Goal: Information Seeking & Learning: Check status

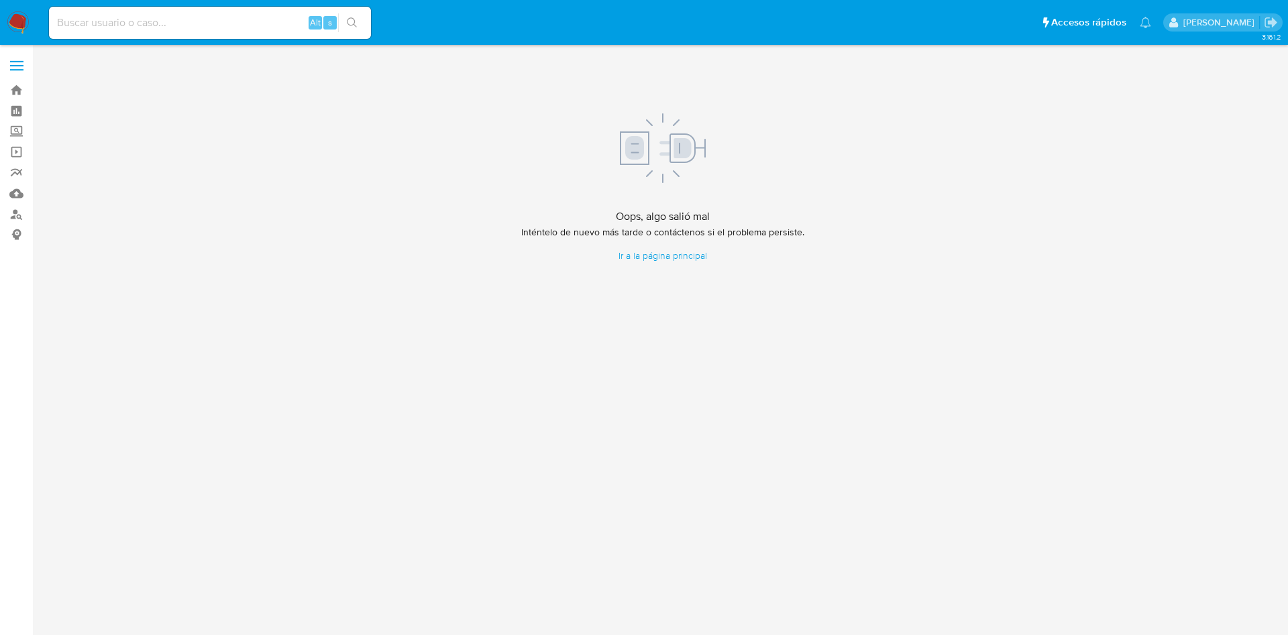
click at [194, 20] on input at bounding box center [210, 22] width 322 height 17
paste input "2378753103"
type input "2378753103"
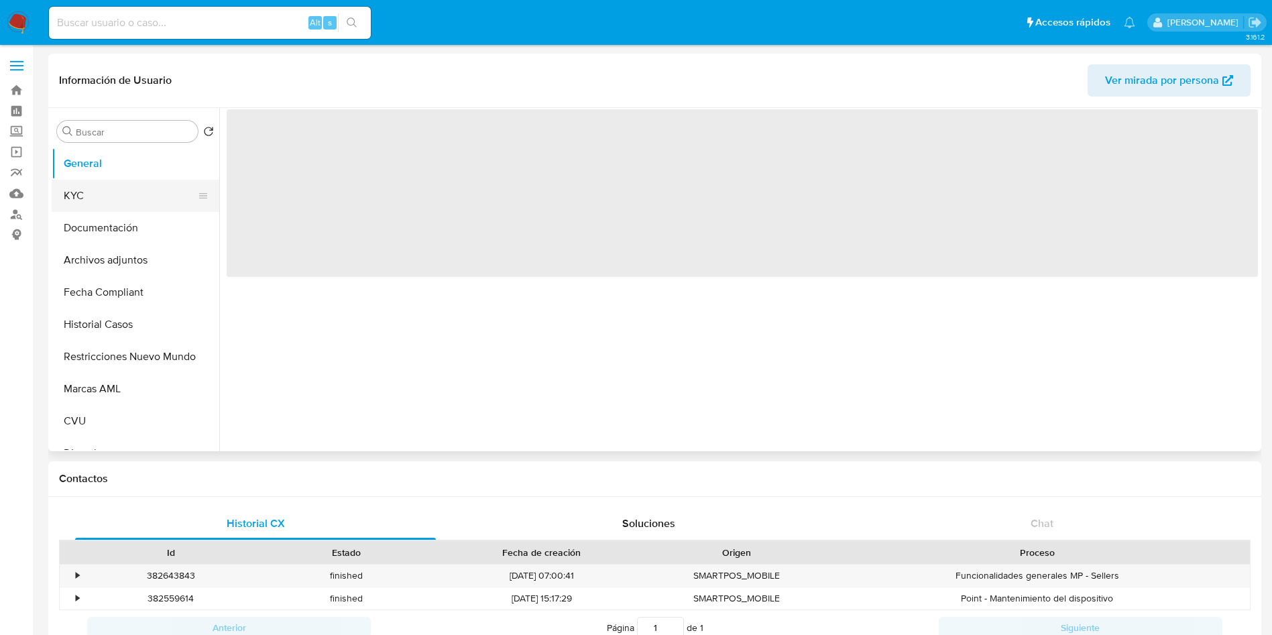
select select "10"
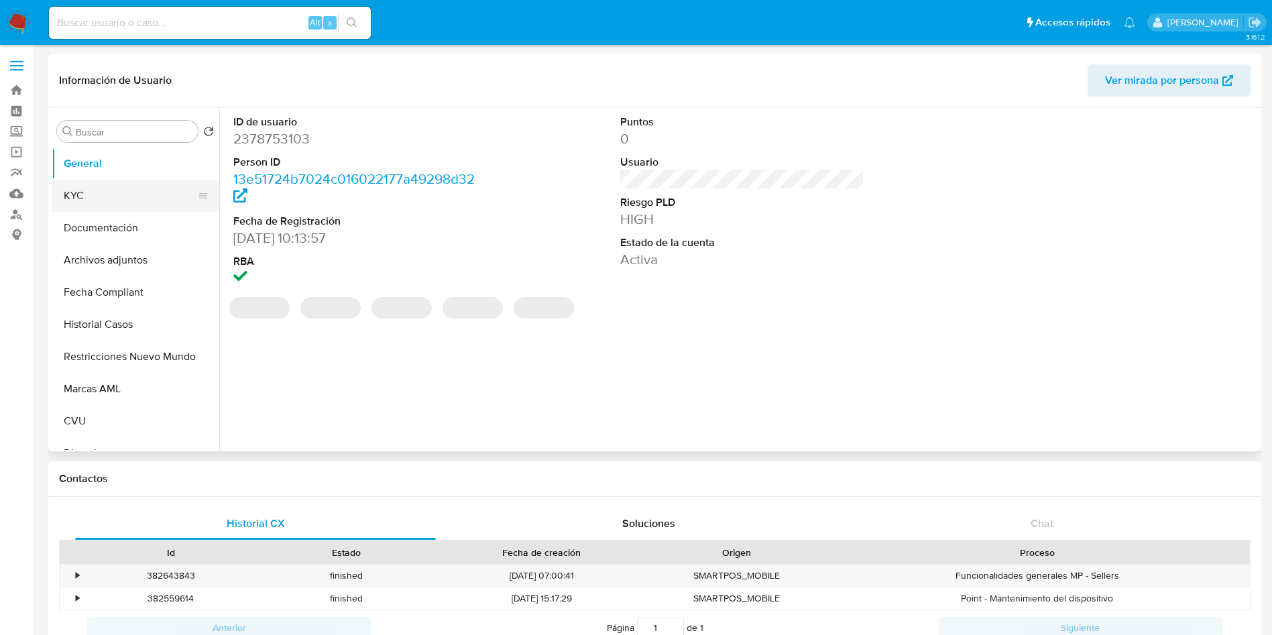
click at [113, 202] on button "KYC" at bounding box center [130, 196] width 157 height 32
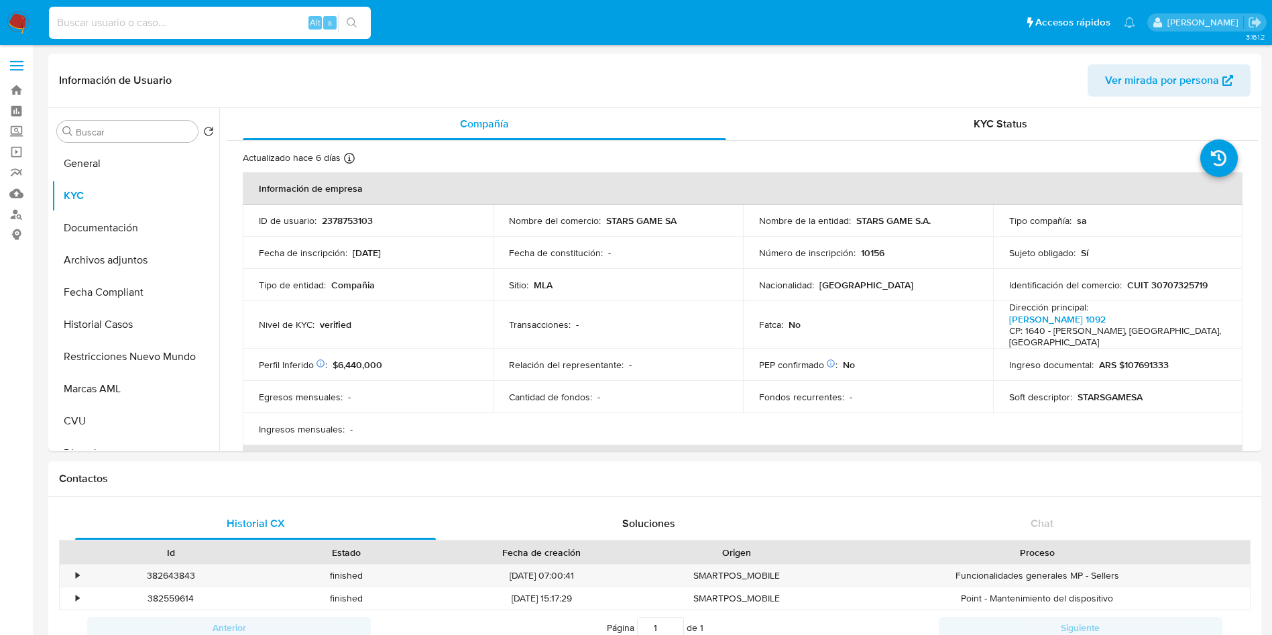
click at [125, 21] on input at bounding box center [210, 22] width 322 height 17
paste input "2353716677"
type input "2353716677"
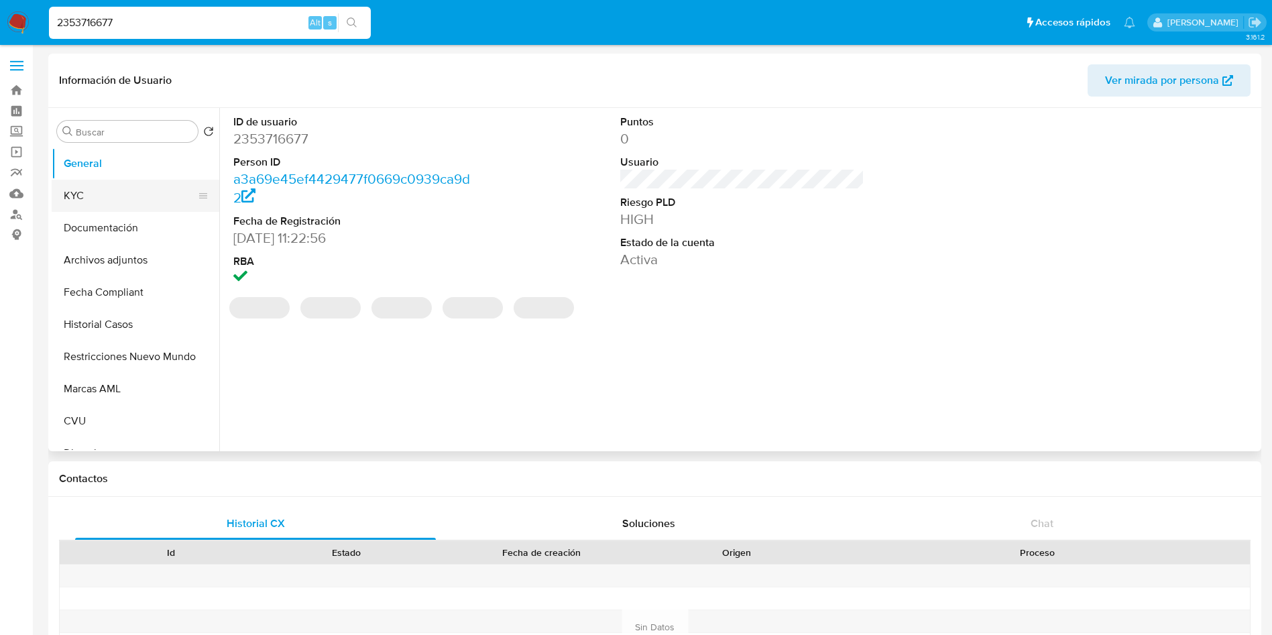
select select "10"
click at [144, 205] on button "KYC" at bounding box center [130, 196] width 157 height 32
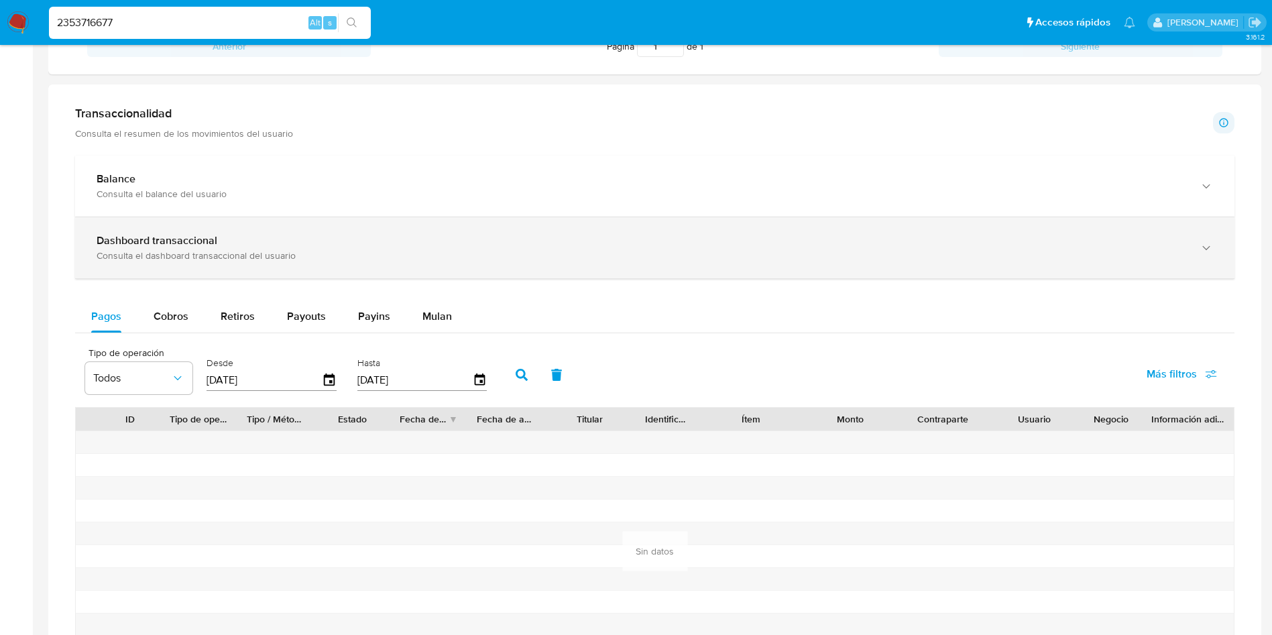
scroll to position [768, 0]
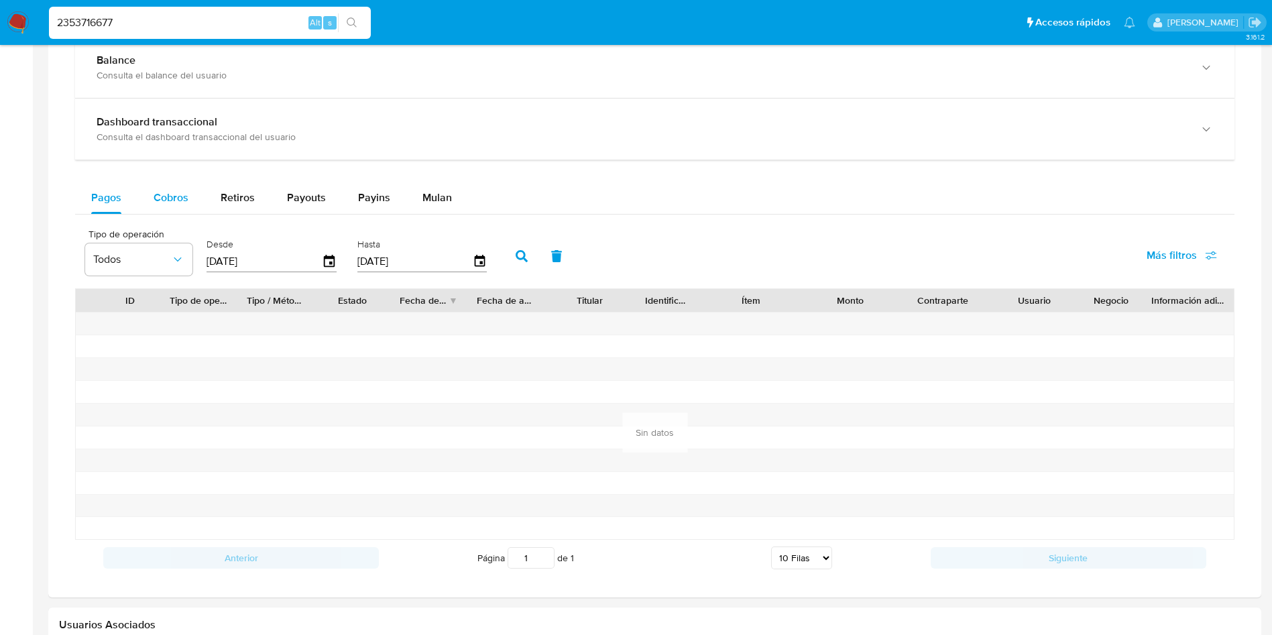
click at [168, 198] on span "Cobros" at bounding box center [171, 197] width 35 height 15
select select "10"
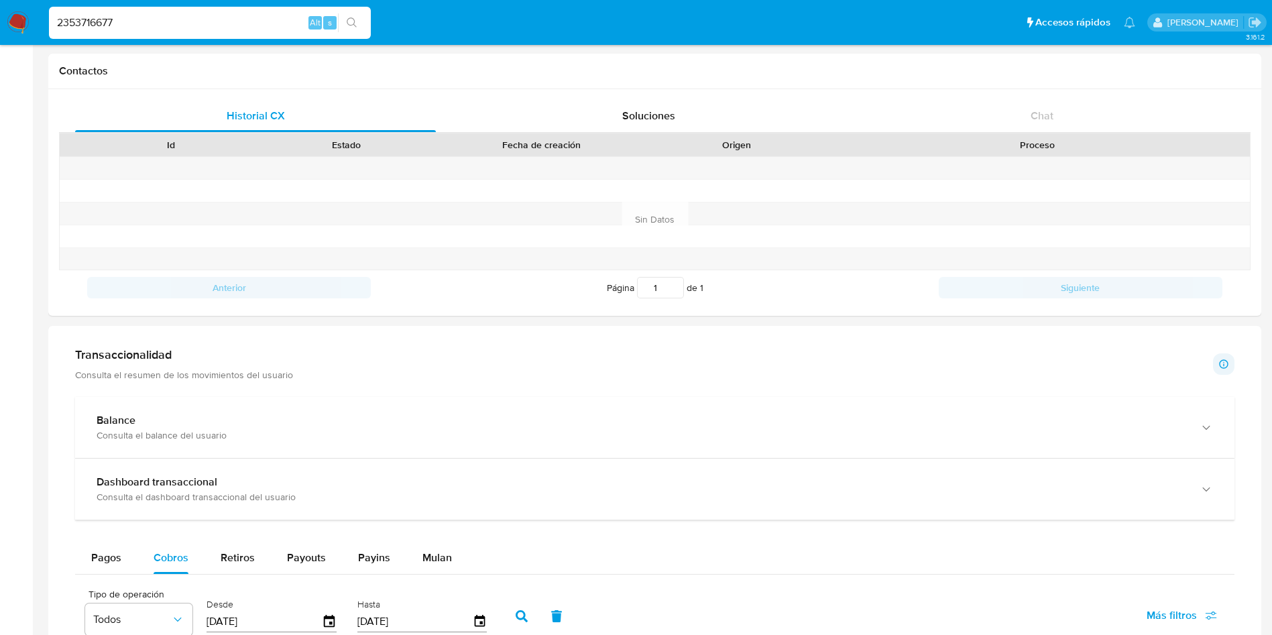
scroll to position [365, 0]
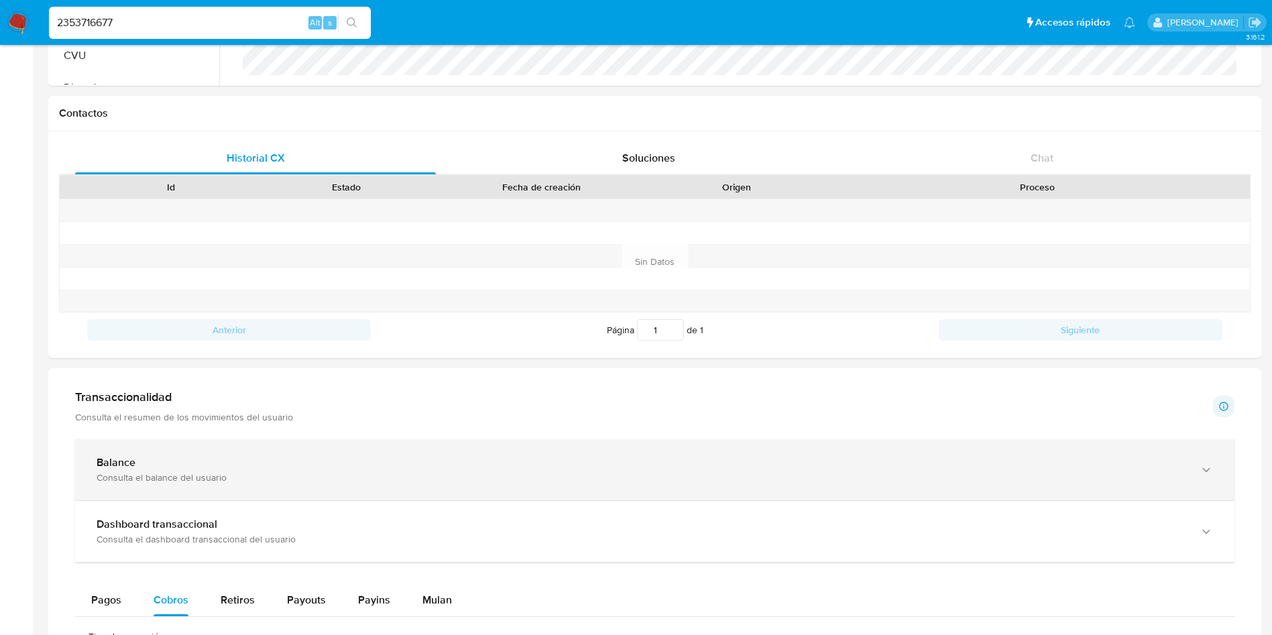
click at [142, 475] on div "Consulta el balance del usuario" at bounding box center [642, 477] width 1090 height 12
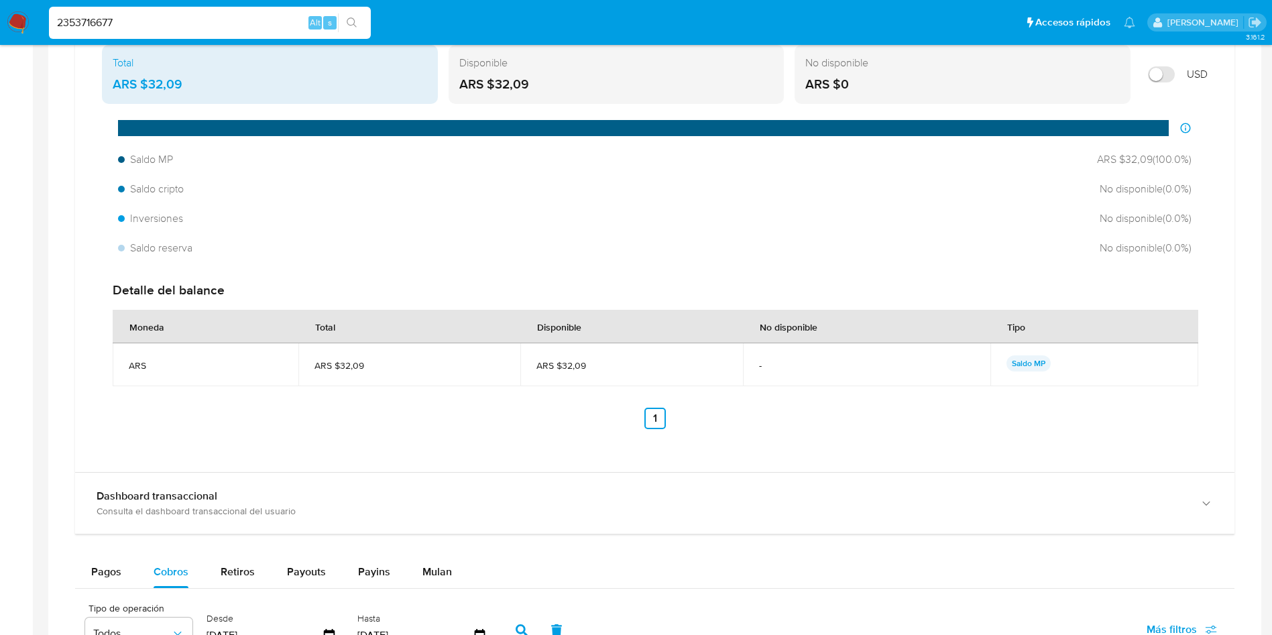
scroll to position [868, 0]
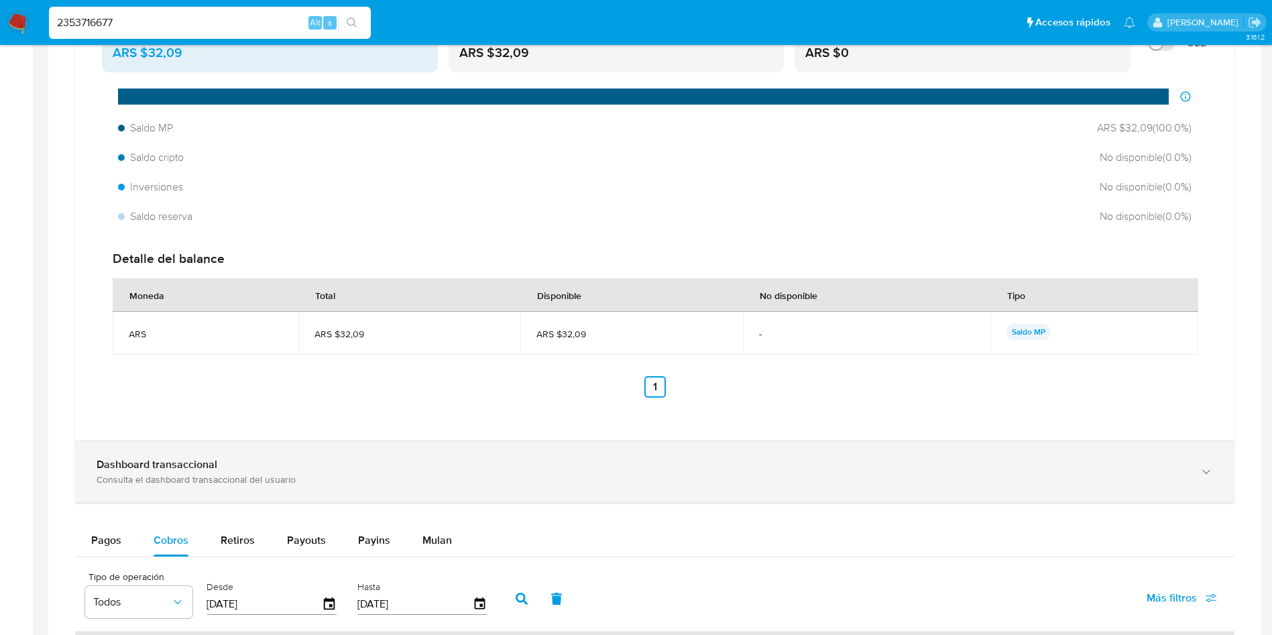
click at [265, 475] on div "Consulta el dashboard transaccional del usuario" at bounding box center [642, 479] width 1090 height 12
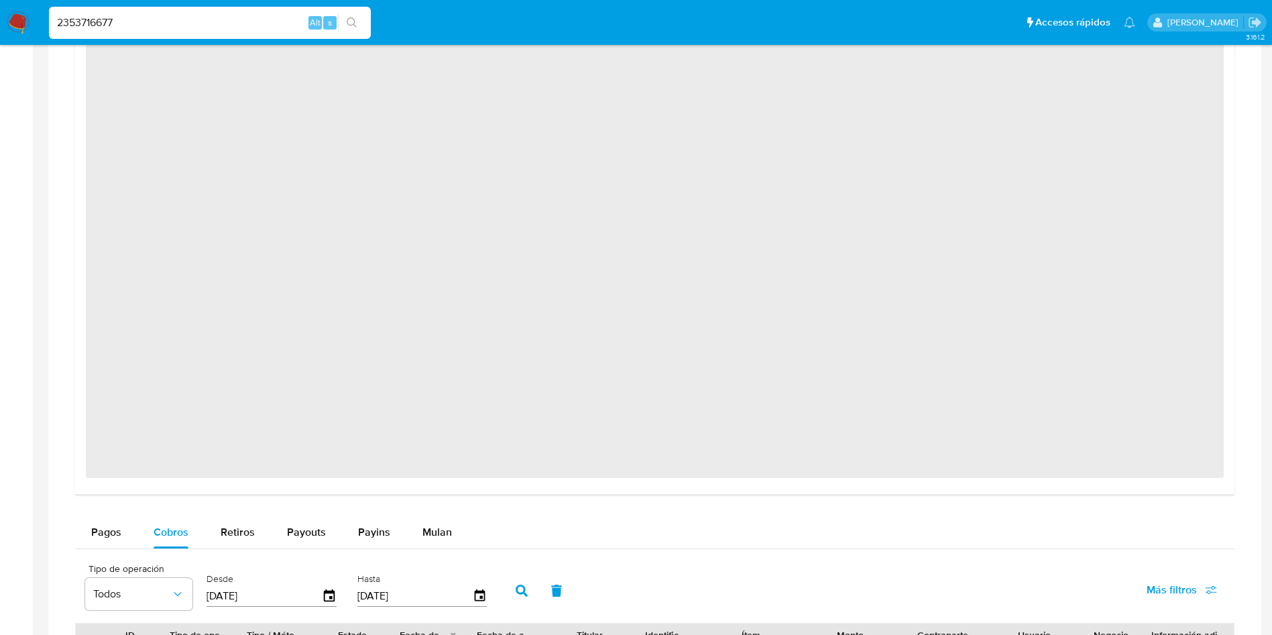
scroll to position [1673, 0]
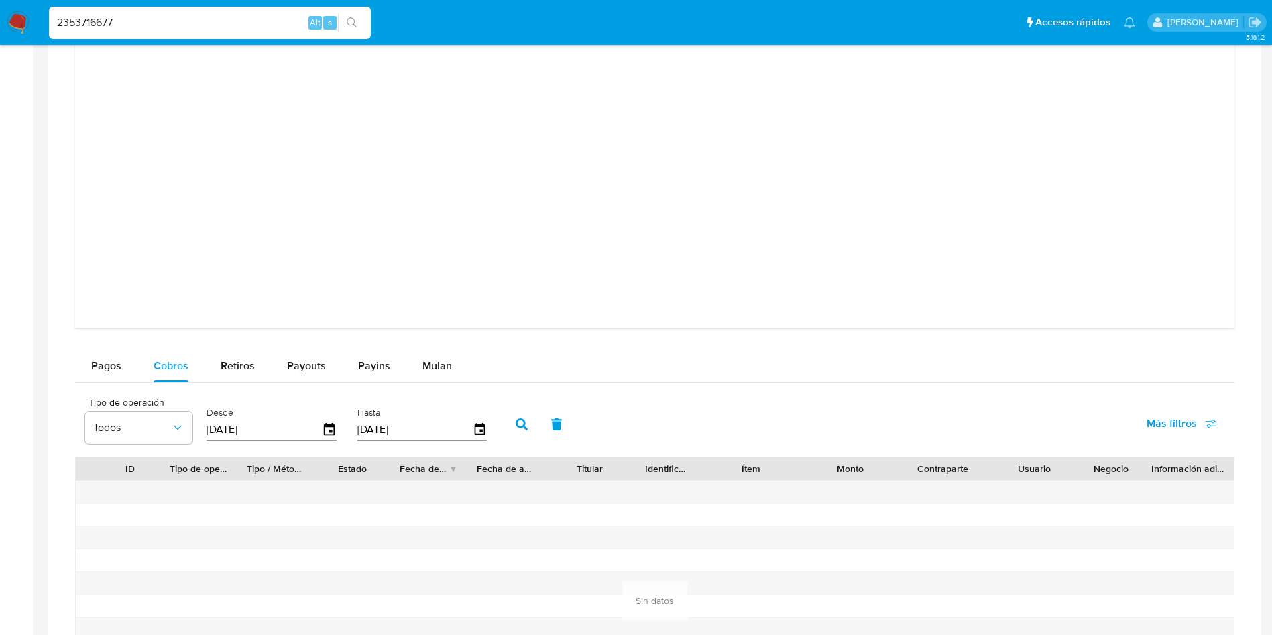
drag, startPoint x: 194, startPoint y: 16, endPoint x: 20, endPoint y: 18, distance: 173.7
click at [0, 19] on nav "Pausado Ver notificaciones 2353716677 Alt s Accesos rápidos Presiona las siguie…" at bounding box center [636, 22] width 1272 height 45
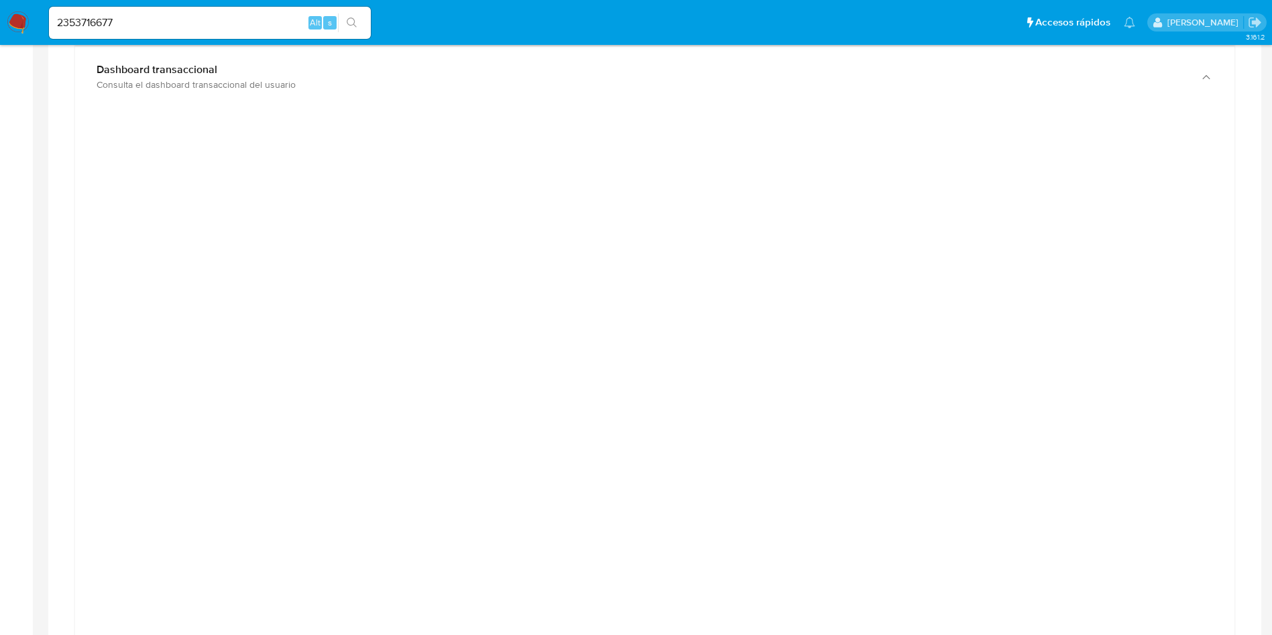
scroll to position [1271, 0]
click at [188, 226] on div at bounding box center [655, 413] width 1138 height 604
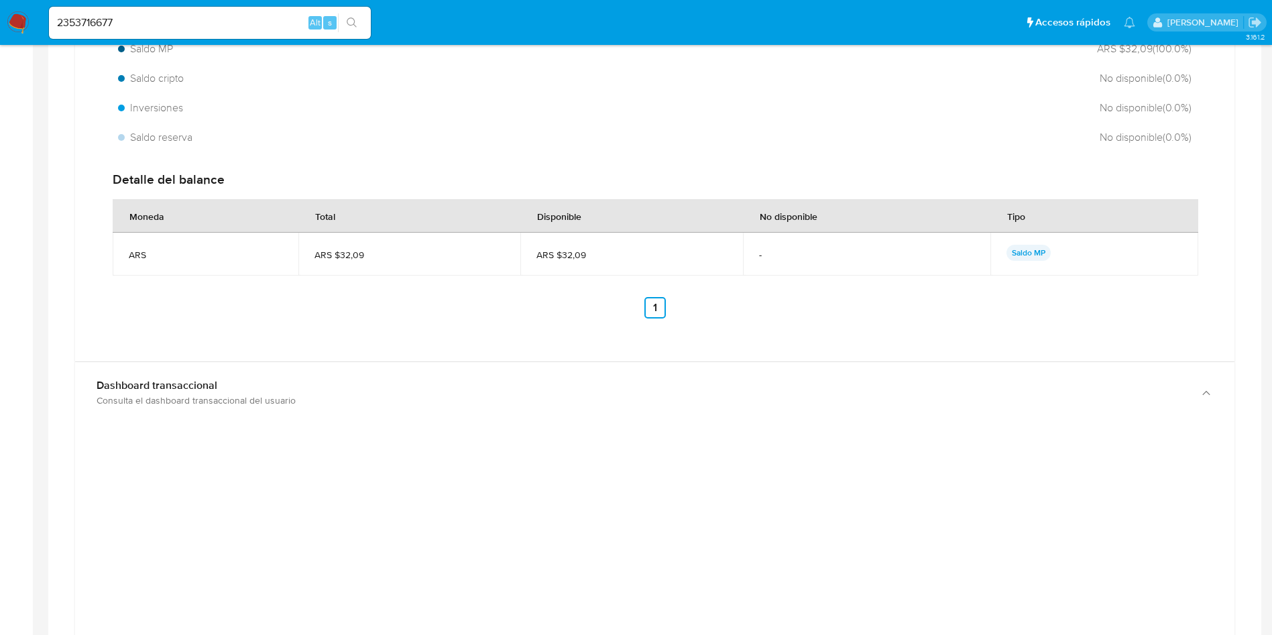
scroll to position [868, 0]
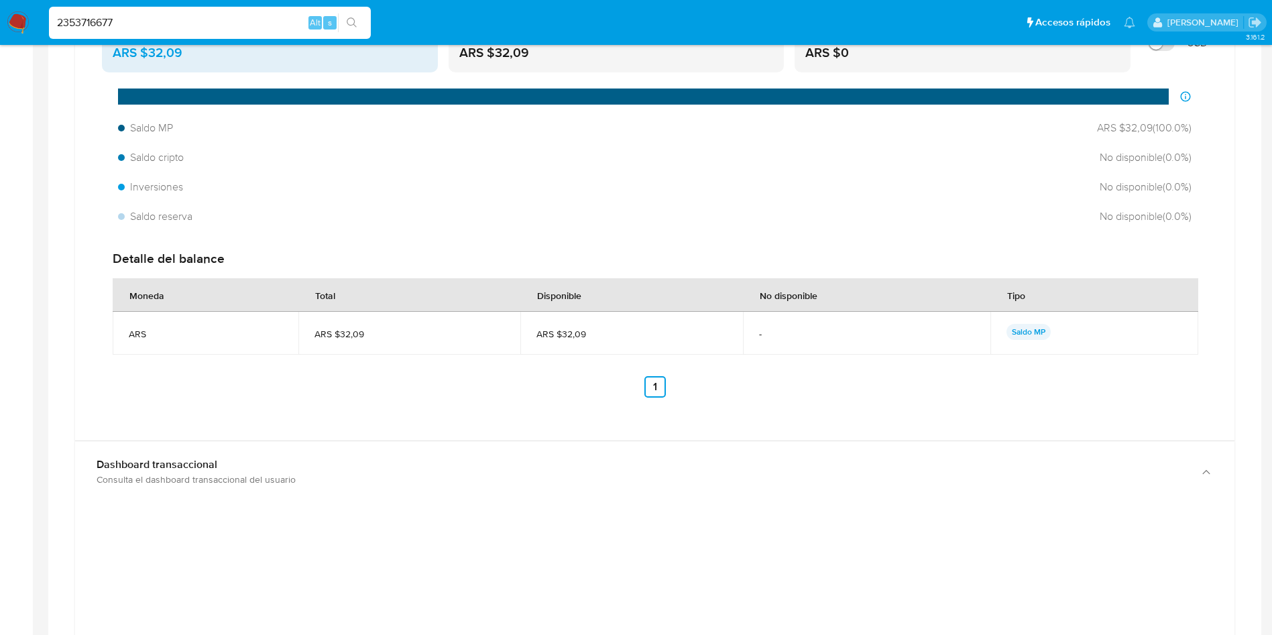
drag, startPoint x: 160, startPoint y: 18, endPoint x: 0, endPoint y: 2, distance: 161.1
click at [0, 3] on nav "Pausado Ver notificaciones 2353716677 Alt s Accesos rápidos Presiona las siguie…" at bounding box center [636, 22] width 1272 height 45
paste input "991409"
type input "2353991409"
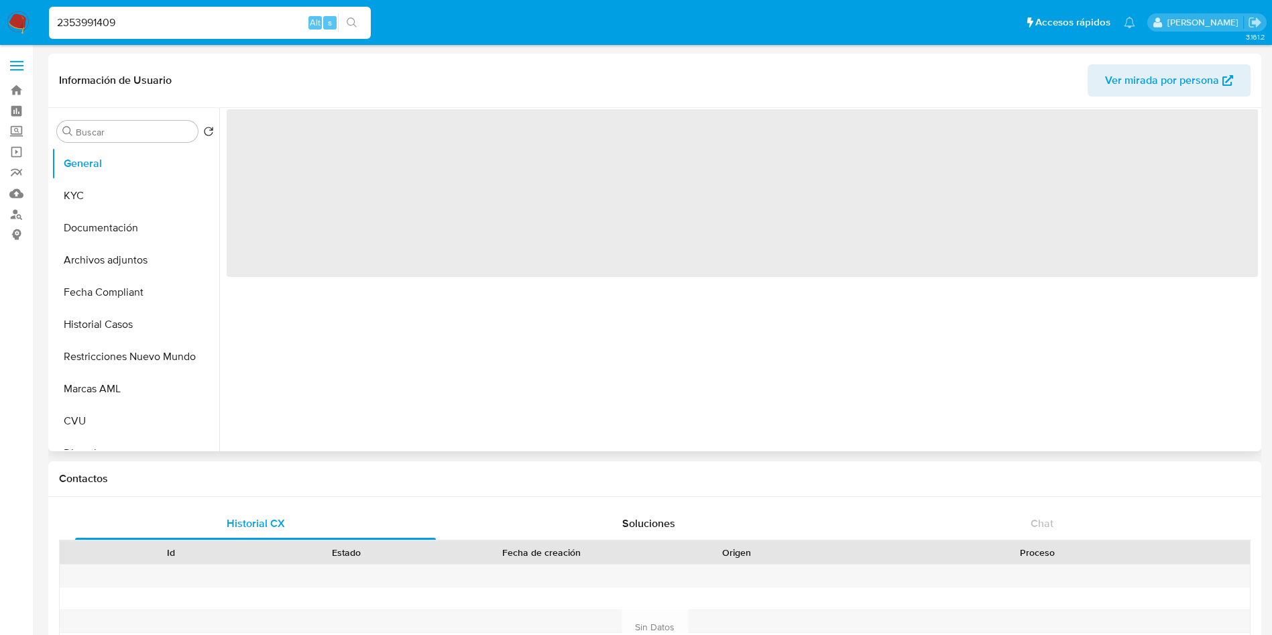
select select "10"
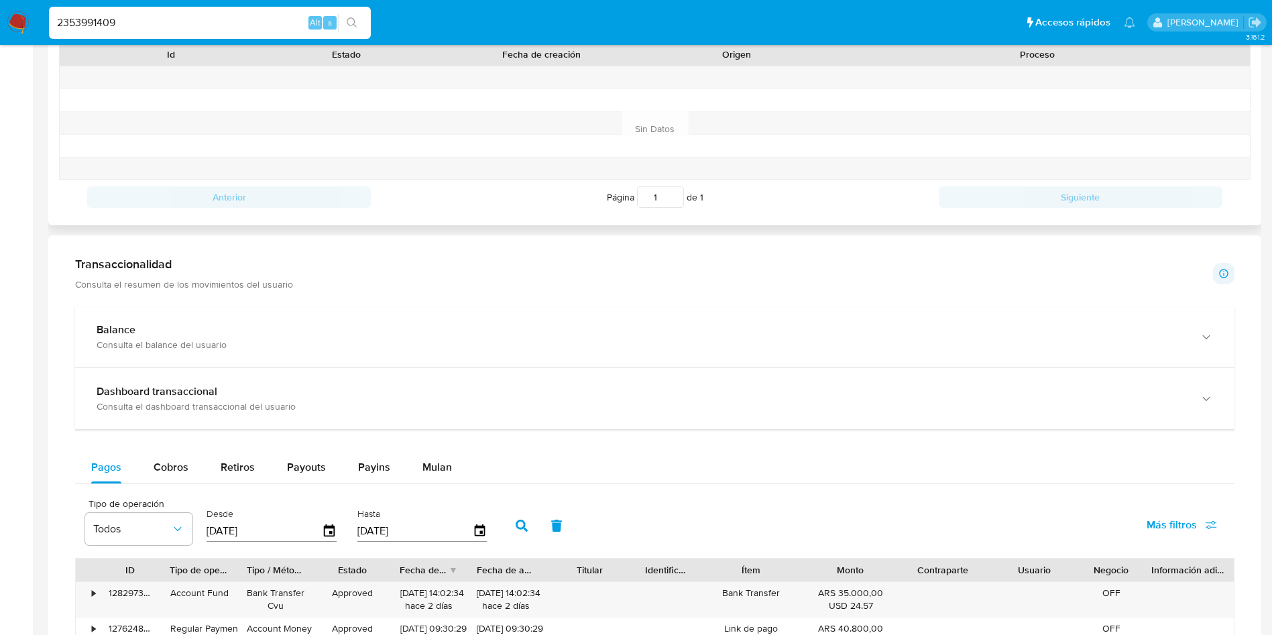
scroll to position [503, 0]
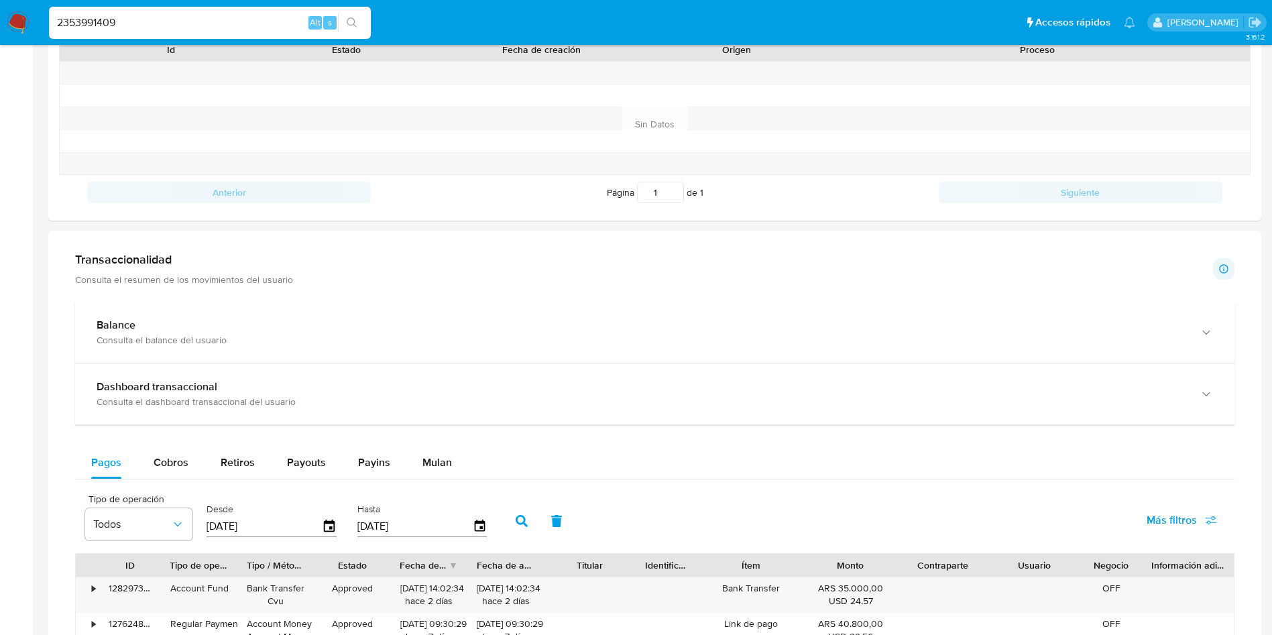
click at [142, 258] on h1 "Transaccionalidad" at bounding box center [184, 259] width 218 height 15
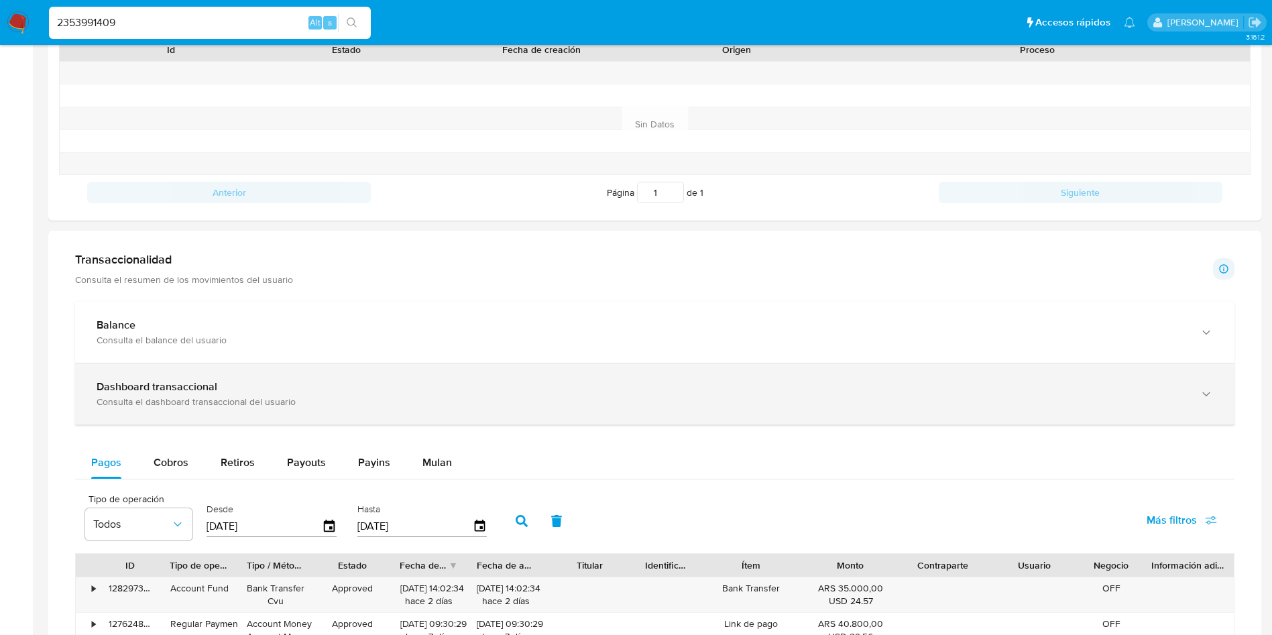
click at [135, 393] on b "Dashboard transaccional" at bounding box center [157, 386] width 121 height 15
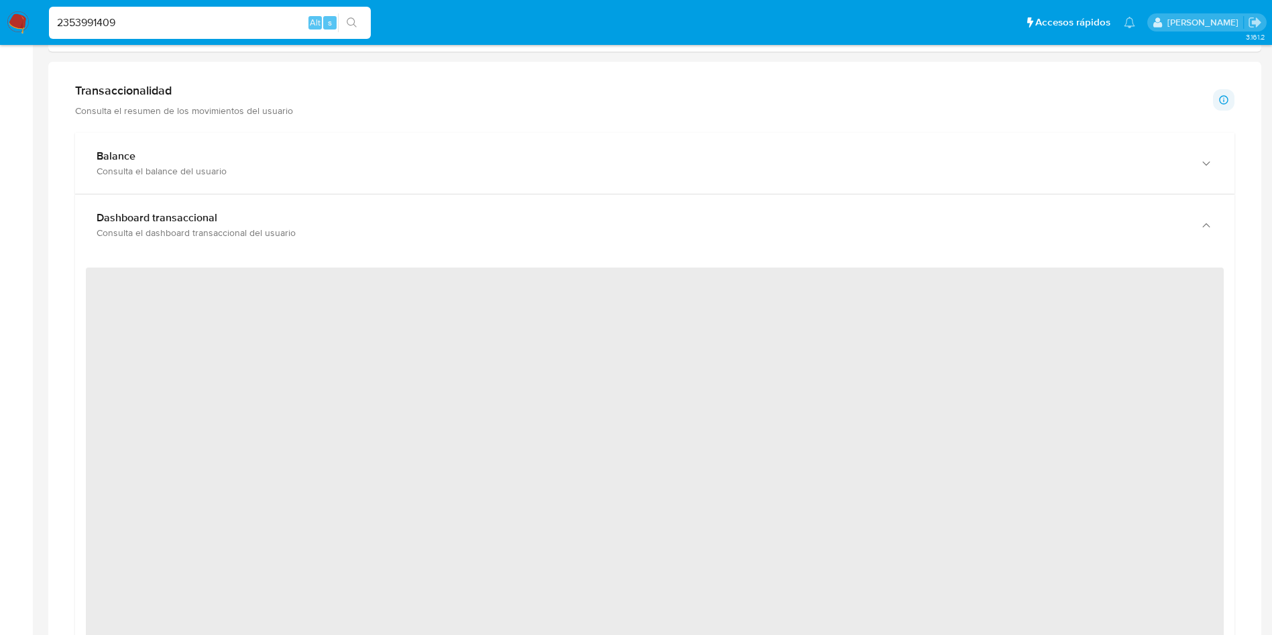
scroll to position [704, 0]
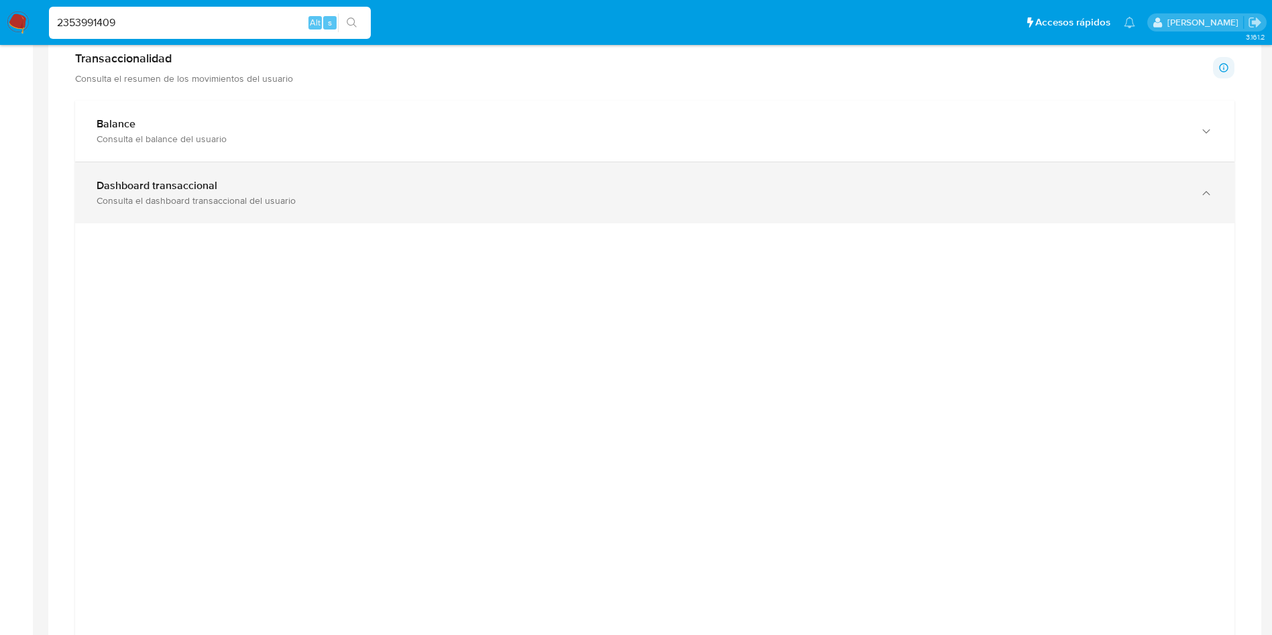
click at [681, 204] on div "Consulta el dashboard transaccional del usuario" at bounding box center [642, 200] width 1090 height 12
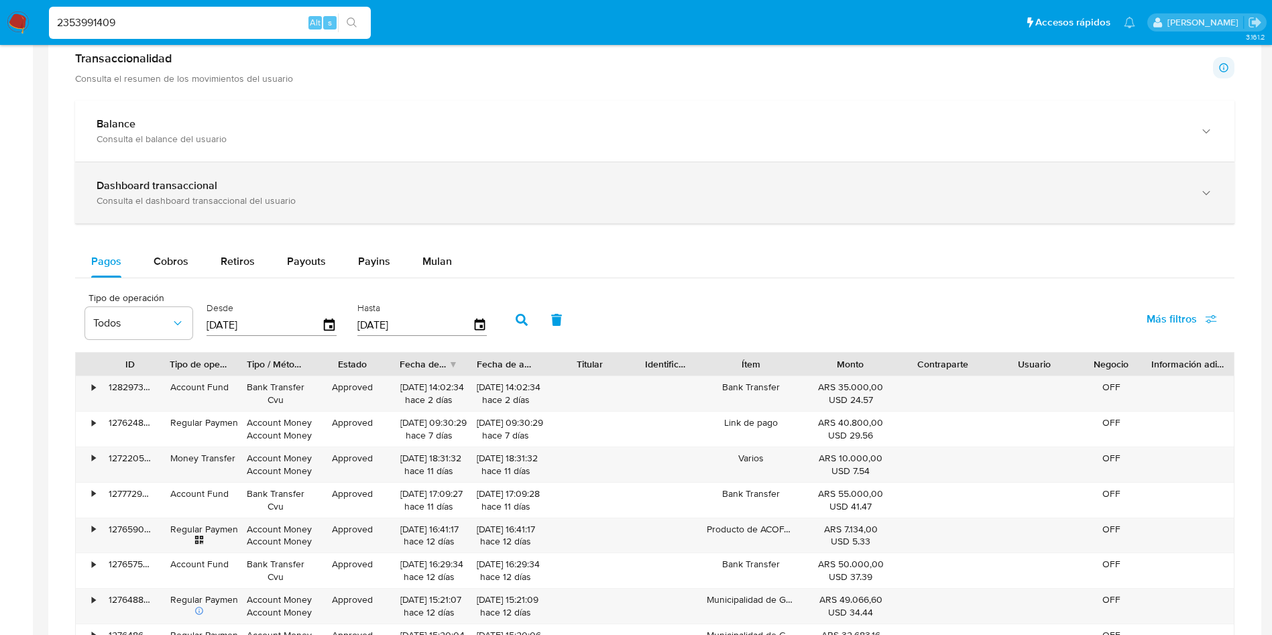
click at [555, 194] on div "Consulta el dashboard transaccional del usuario" at bounding box center [642, 200] width 1090 height 12
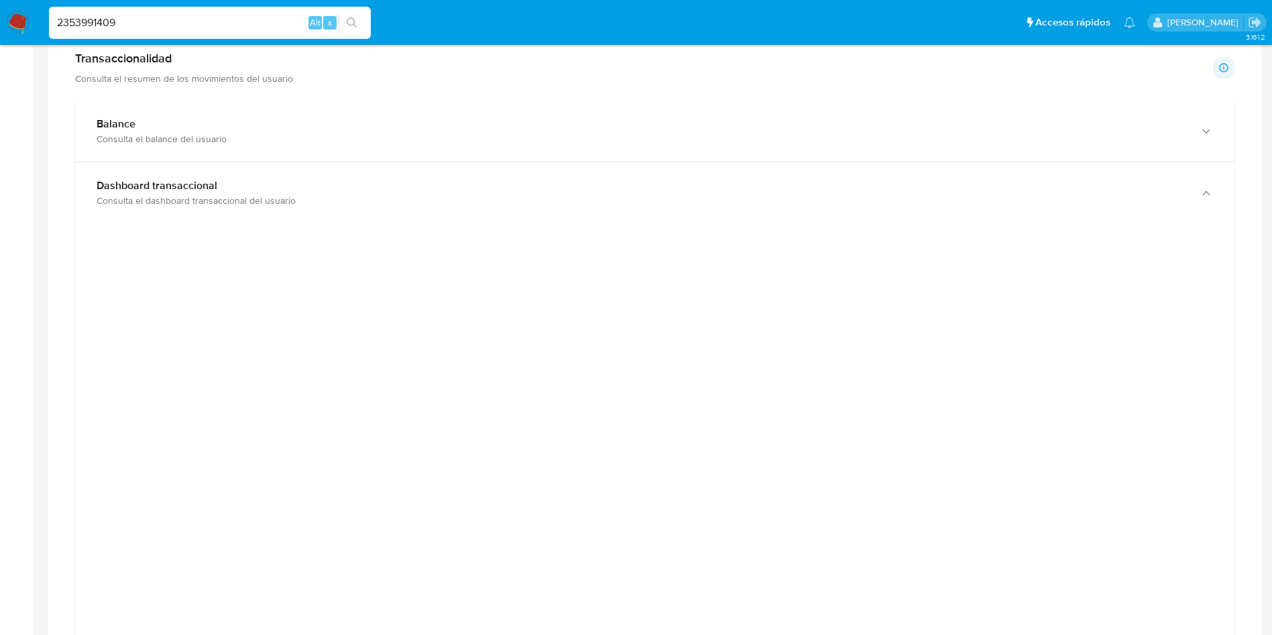
drag, startPoint x: 153, startPoint y: 18, endPoint x: 0, endPoint y: 25, distance: 153.1
click at [0, 25] on nav "Pausado Ver notificaciones 2353991409 Alt s Accesos rápidos Presiona las siguie…" at bounding box center [636, 22] width 1272 height 45
paste input "472803355"
type input "472803355"
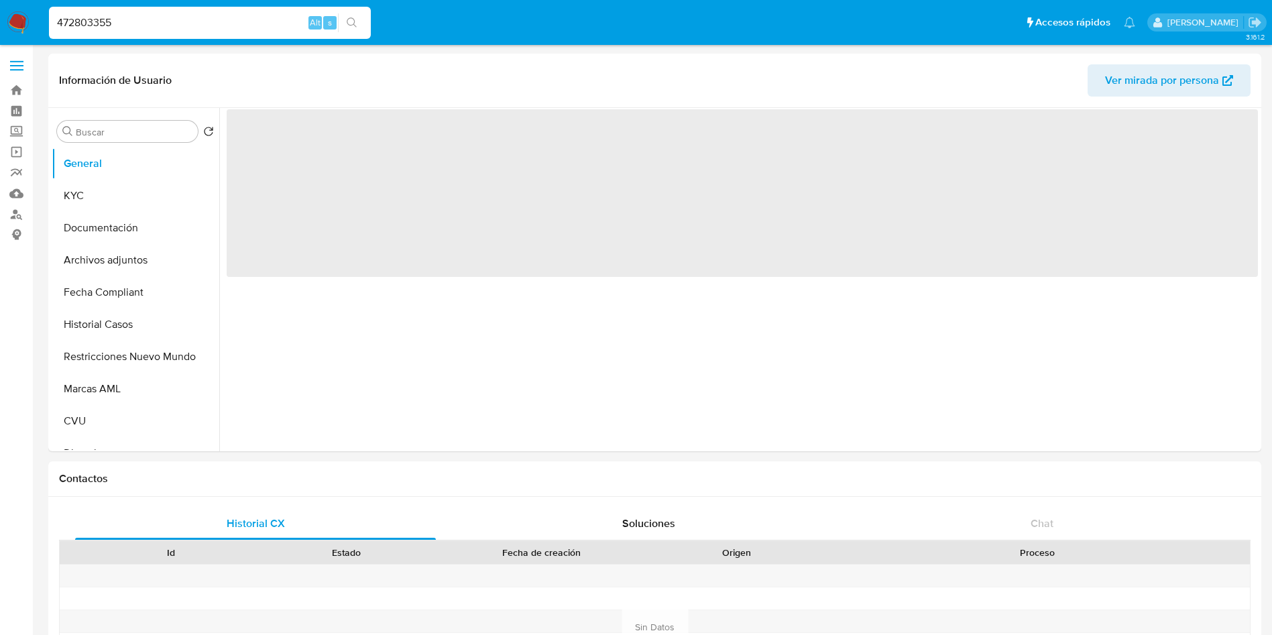
select select "10"
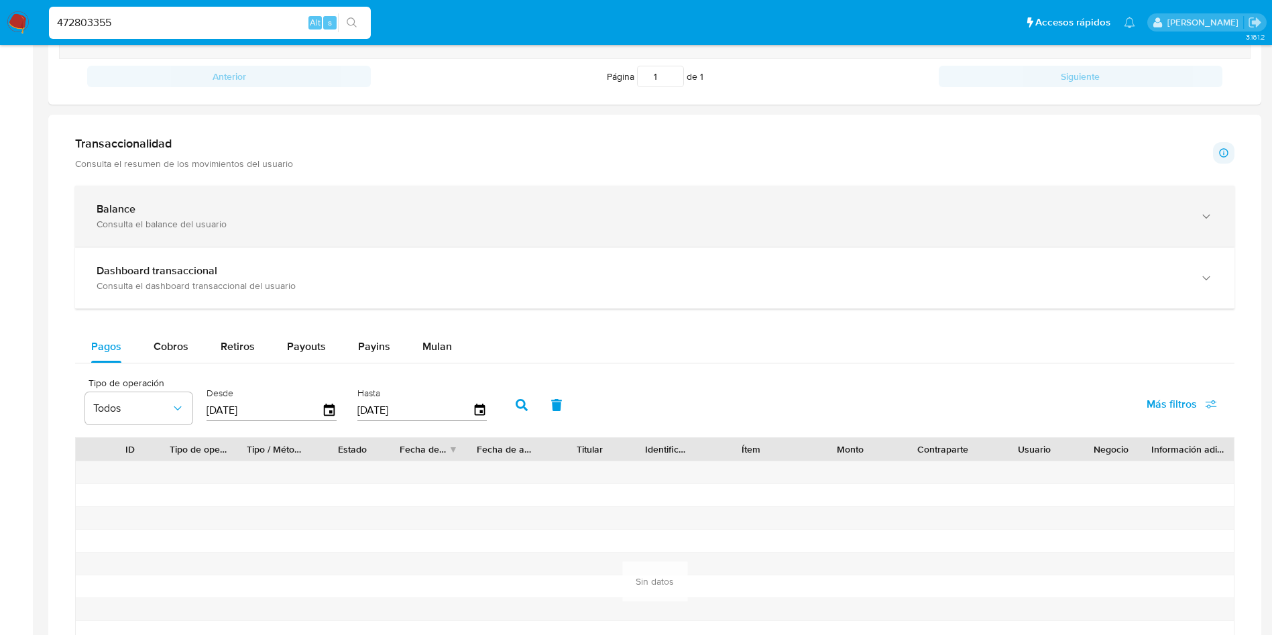
scroll to position [704, 0]
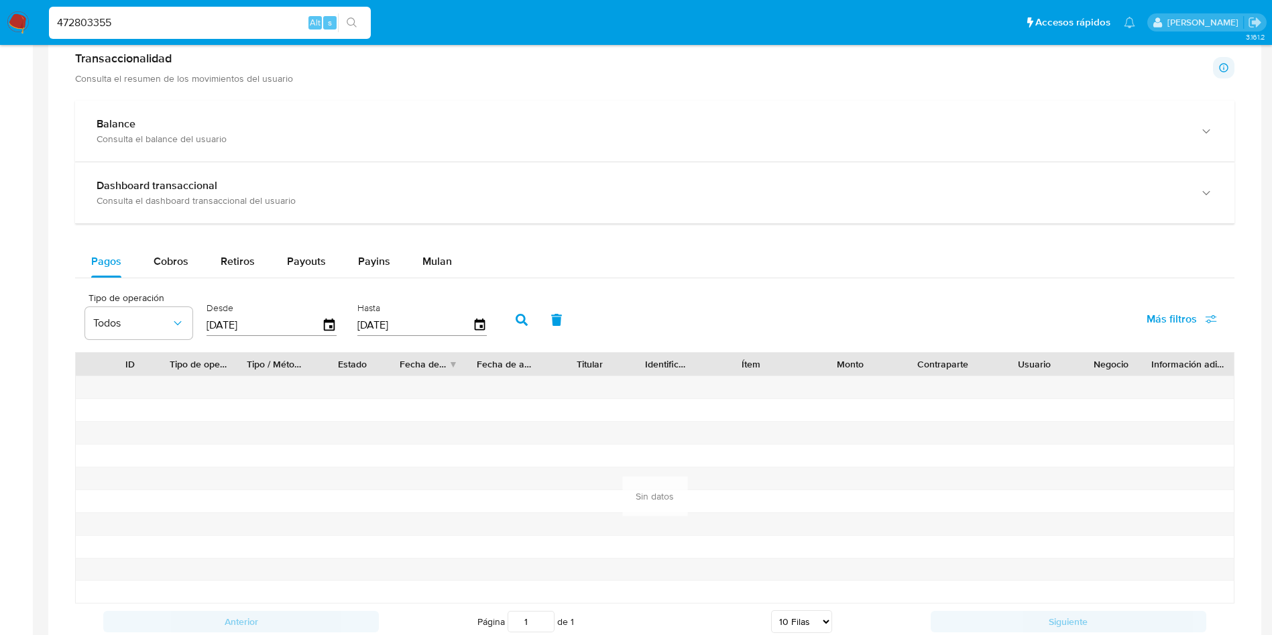
click at [518, 319] on icon "button" at bounding box center [522, 320] width 12 height 12
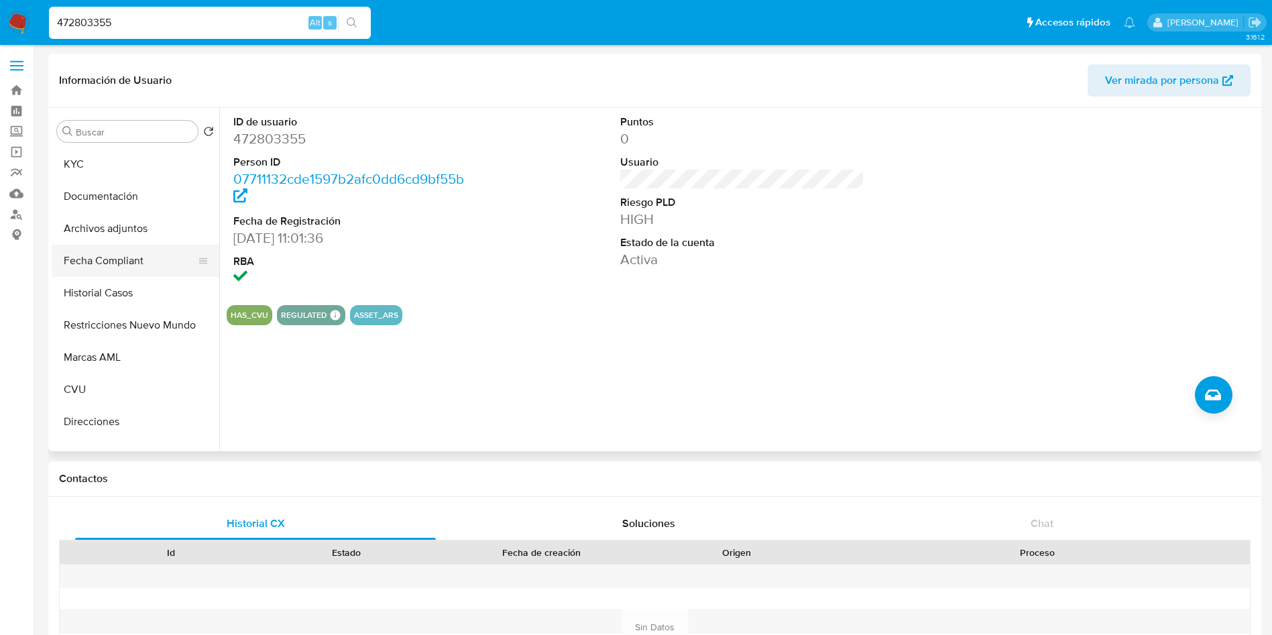
scroll to position [0, 0]
click at [89, 197] on button "KYC" at bounding box center [136, 196] width 168 height 32
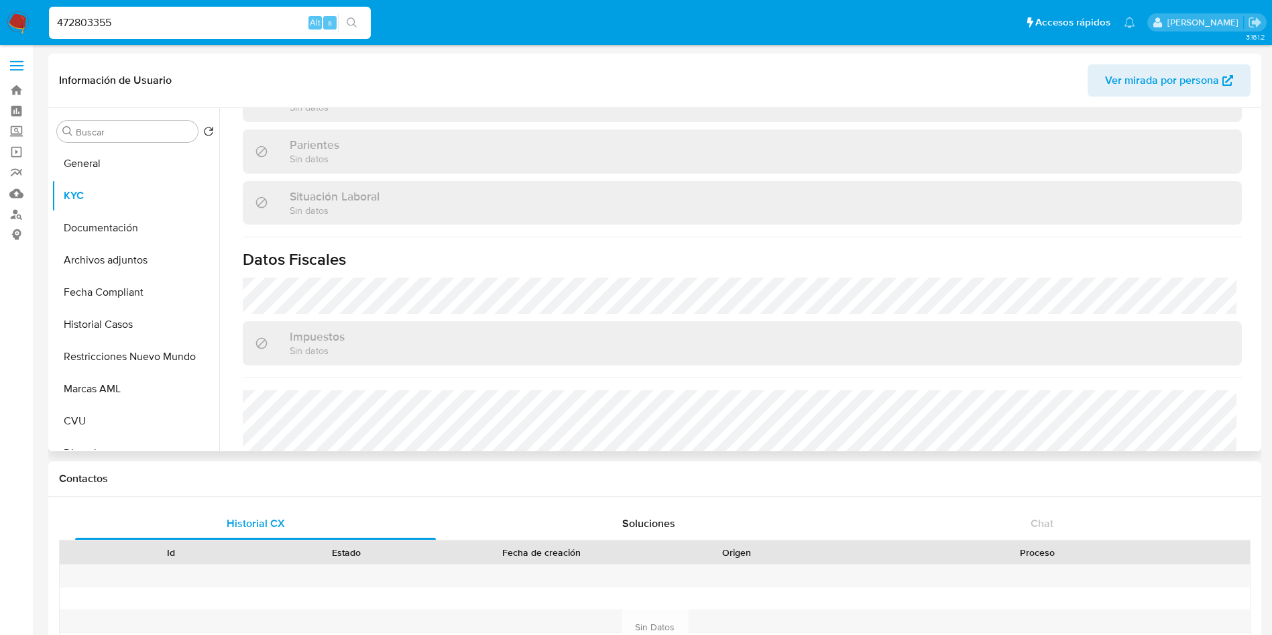
scroll to position [694, 0]
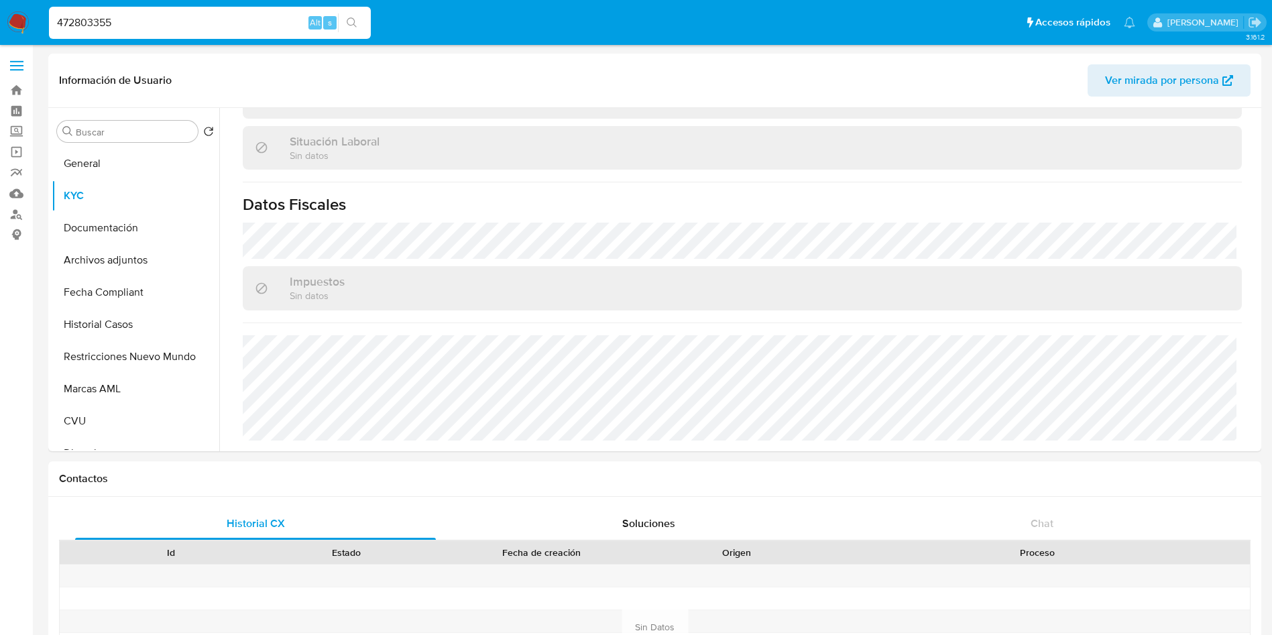
drag, startPoint x: 148, startPoint y: 11, endPoint x: 65, endPoint y: 2, distance: 83.7
click at [65, 2] on nav "Pausado Ver notificaciones 472803355 Alt s Accesos rápidos Presiona las siguien…" at bounding box center [636, 22] width 1272 height 45
drag, startPoint x: 131, startPoint y: 20, endPoint x: 0, endPoint y: 23, distance: 130.8
click at [0, 23] on nav "Pausado Ver notificaciones 472803355 Alt s Accesos rápidos Presiona las siguien…" at bounding box center [636, 22] width 1272 height 45
paste input "1543087"
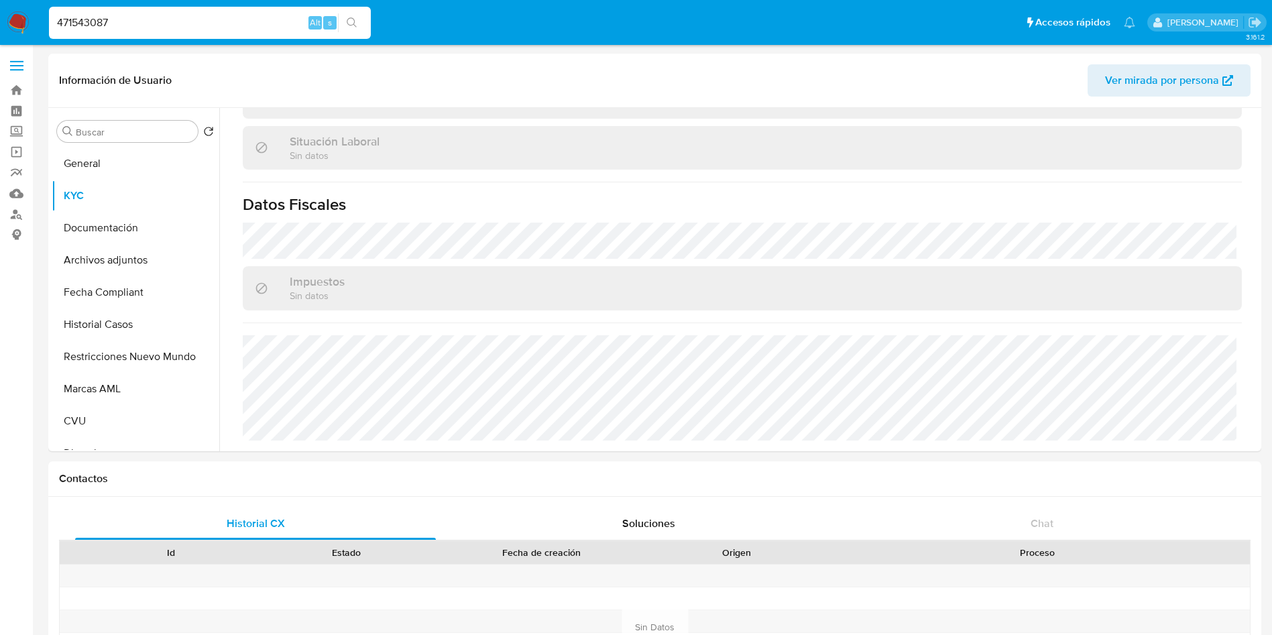
type input "471543087"
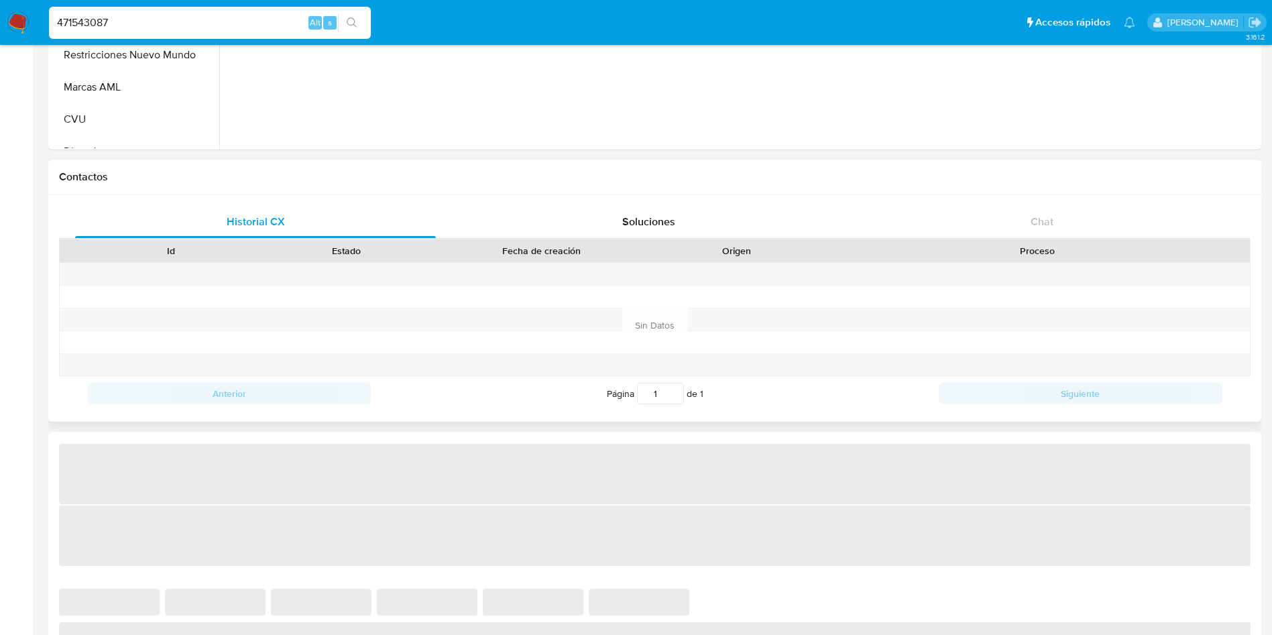
select select "10"
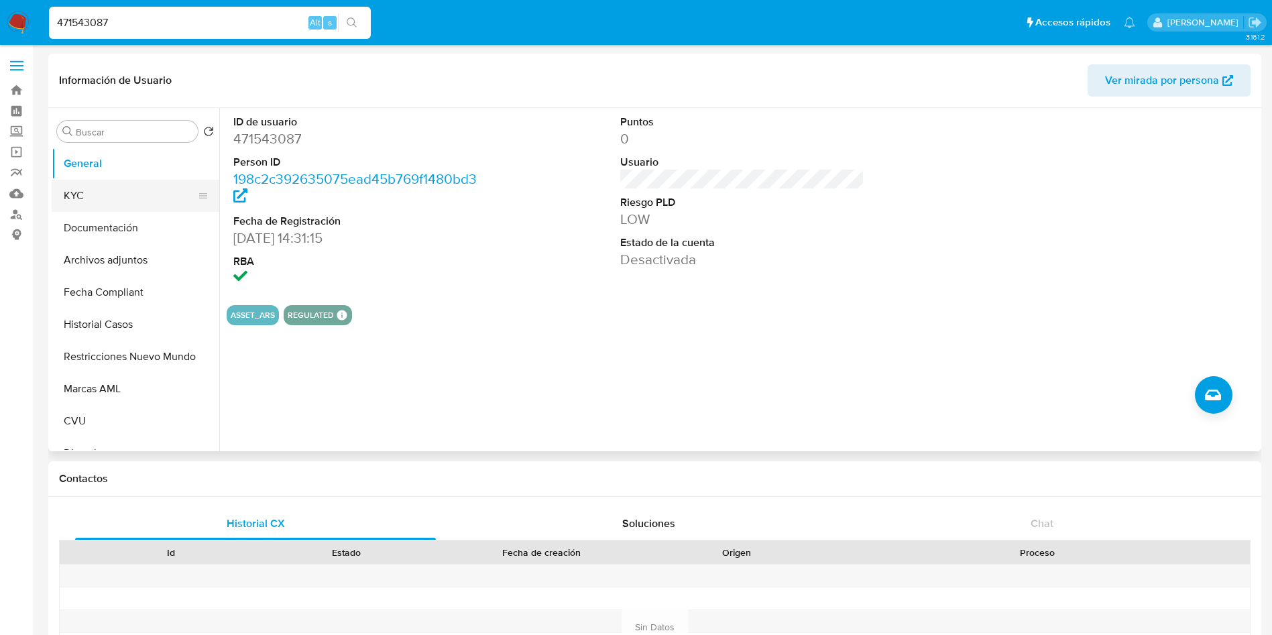
click at [103, 192] on button "KYC" at bounding box center [130, 196] width 157 height 32
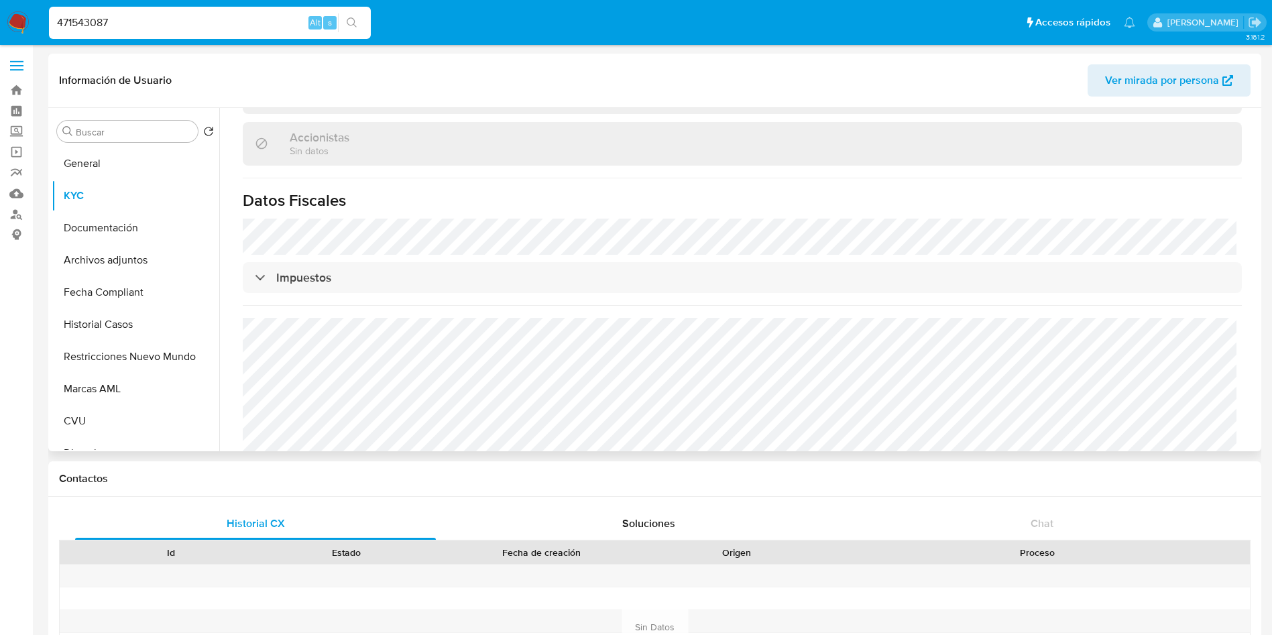
scroll to position [926, 0]
